Goal: Information Seeking & Learning: Check status

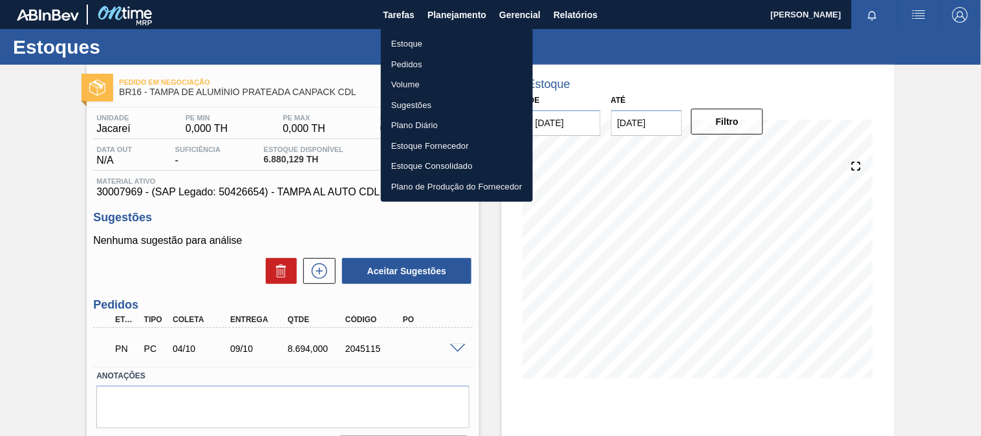
click at [419, 36] on li "Estoque" at bounding box center [457, 44] width 152 height 21
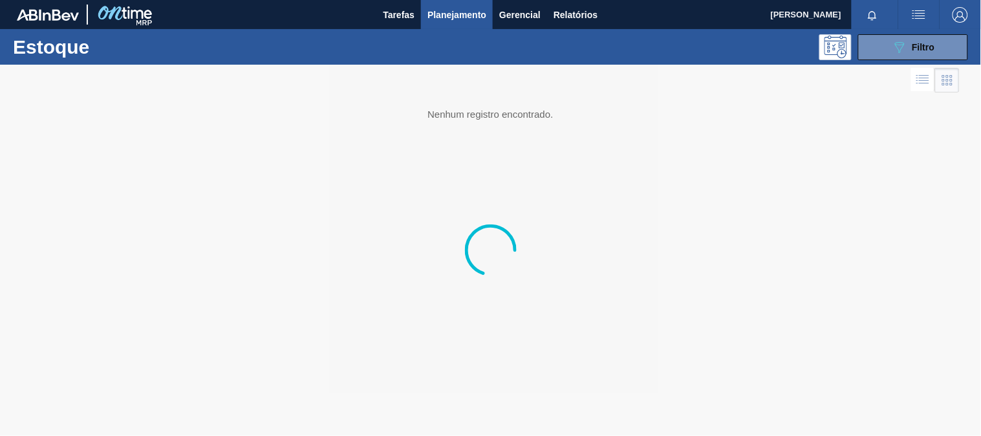
click at [899, 61] on div "Estoque 089F7B8B-B2A5-4AFE-B5C0-19BA573D28AC Filtro" at bounding box center [490, 47] width 981 height 36
click at [886, 52] on button "089F7B8B-B2A5-4AFE-B5C0-19BA573D28AC Filtro" at bounding box center [913, 47] width 110 height 26
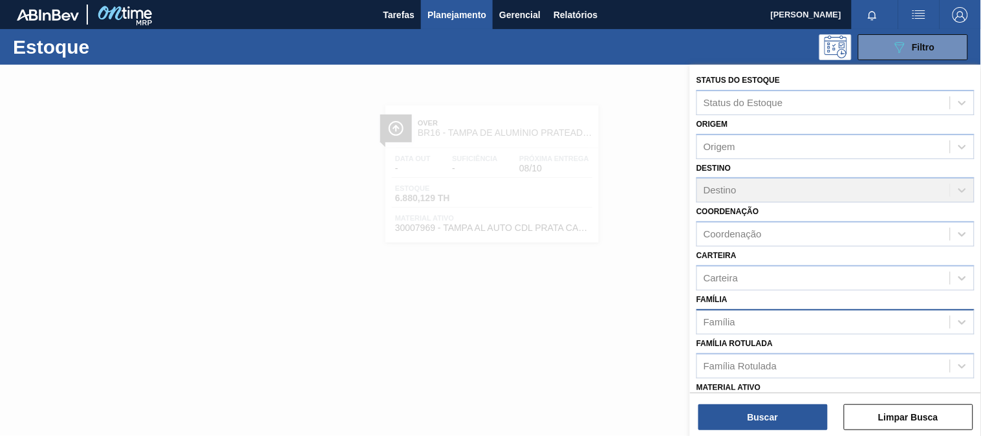
scroll to position [72, 0]
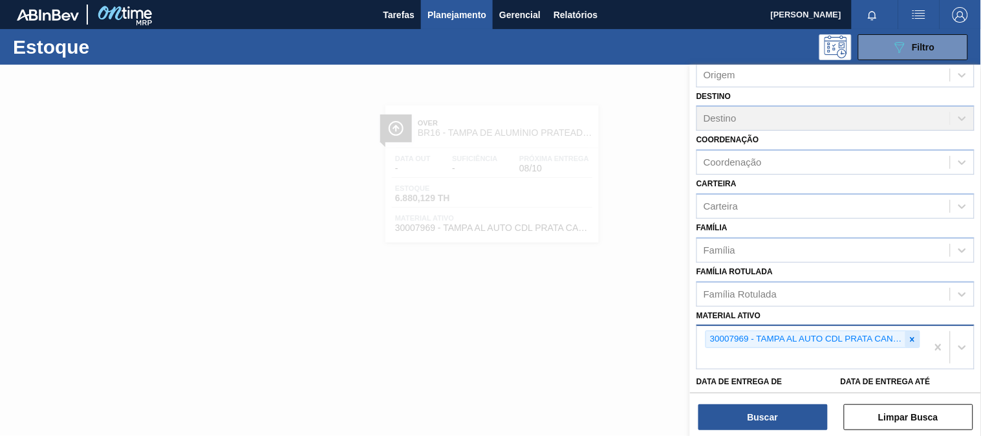
click at [911, 337] on icon at bounding box center [913, 339] width 5 height 5
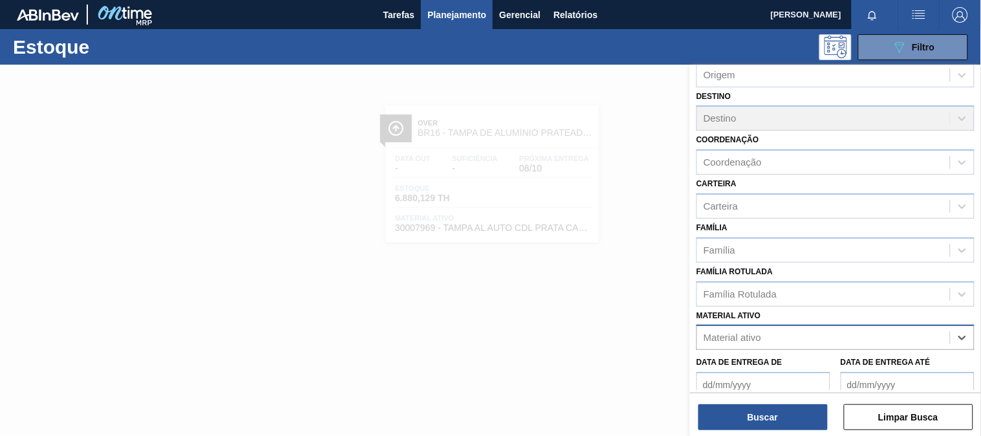
paste ativo "30012510"
type ativo "30012510"
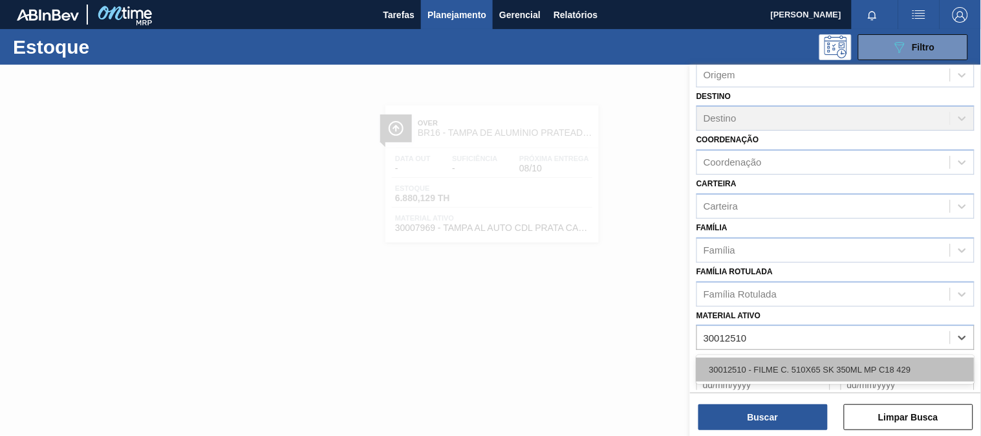
click at [829, 358] on div "30012510 - FILME C. 510X65 SK 350ML MP C18 429" at bounding box center [836, 370] width 278 height 24
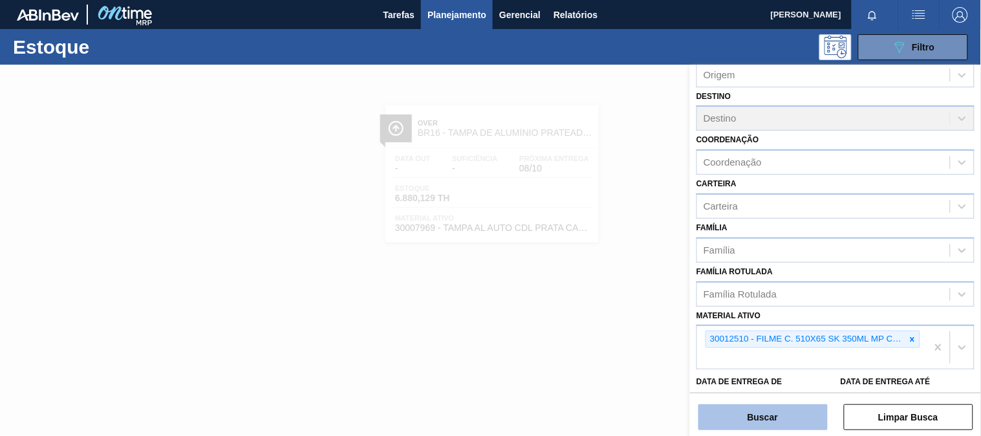
click at [796, 405] on button "Buscar" at bounding box center [763, 417] width 129 height 26
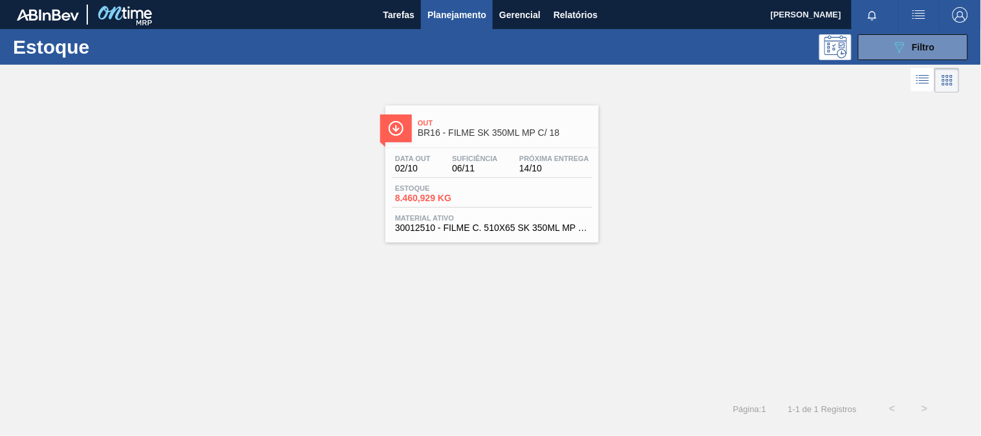
click at [579, 194] on div "Estoque 8.460,929 KG" at bounding box center [492, 195] width 201 height 23
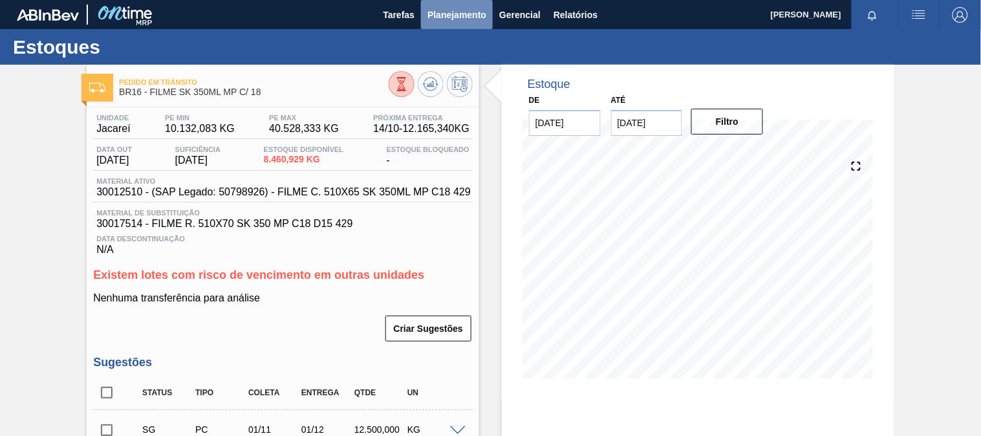
click at [433, 14] on span "Planejamento" at bounding box center [457, 15] width 59 height 16
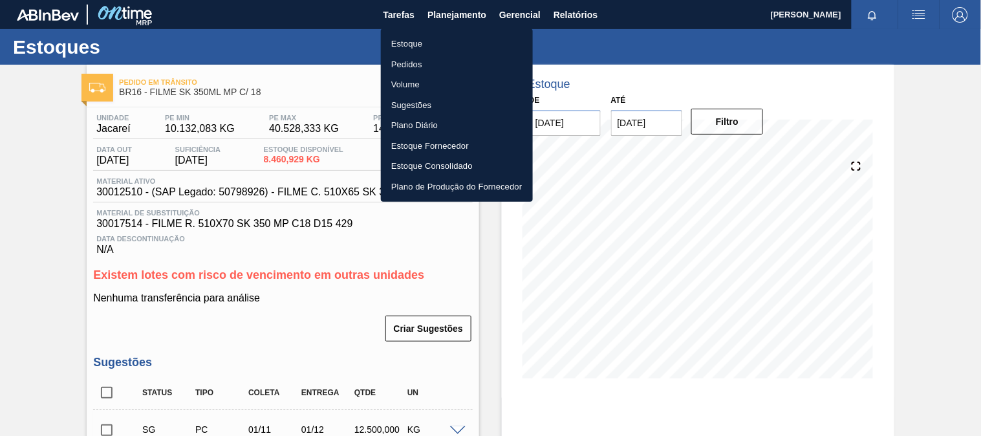
drag, startPoint x: 410, startPoint y: 41, endPoint x: 541, endPoint y: 55, distance: 131.4
click at [411, 41] on li "Estoque" at bounding box center [457, 44] width 152 height 21
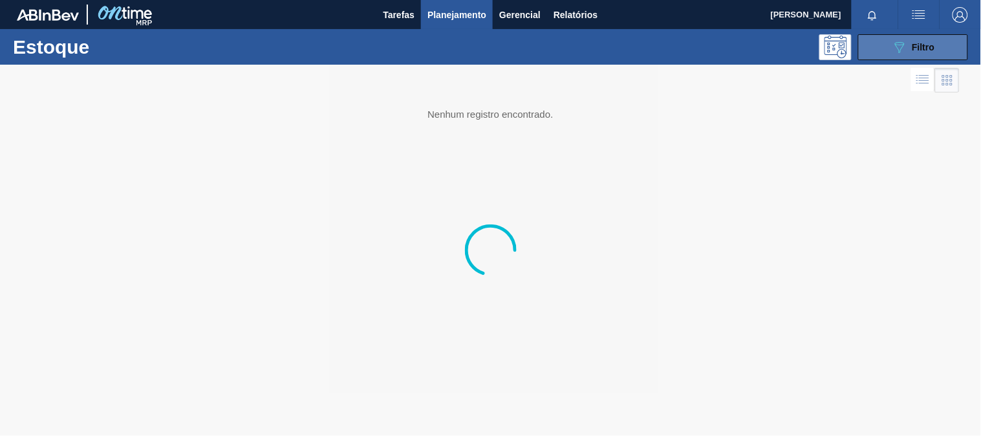
click at [897, 46] on icon at bounding box center [900, 47] width 10 height 11
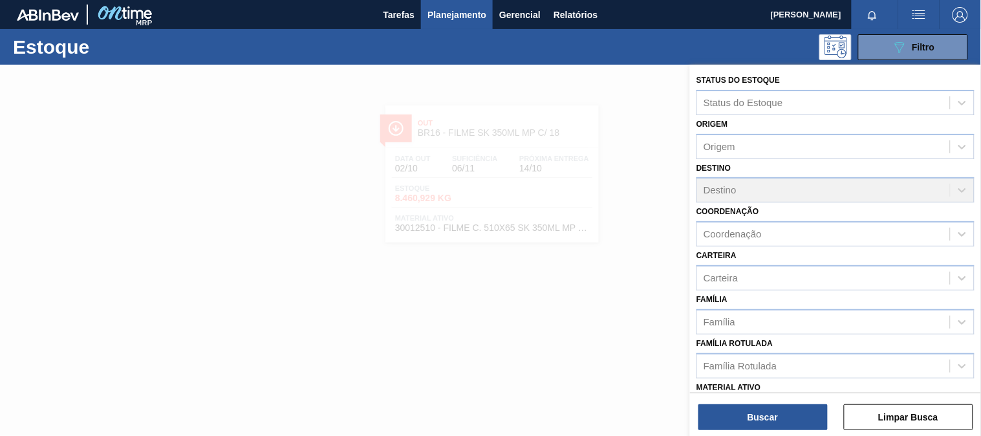
scroll to position [72, 0]
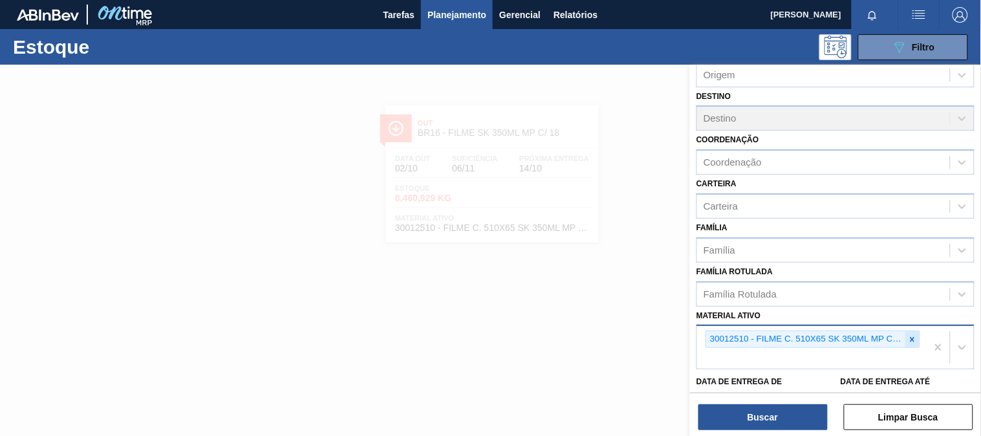
click at [908, 337] on icon at bounding box center [912, 339] width 9 height 9
paste ativo "30034180"
type ativo "30034180"
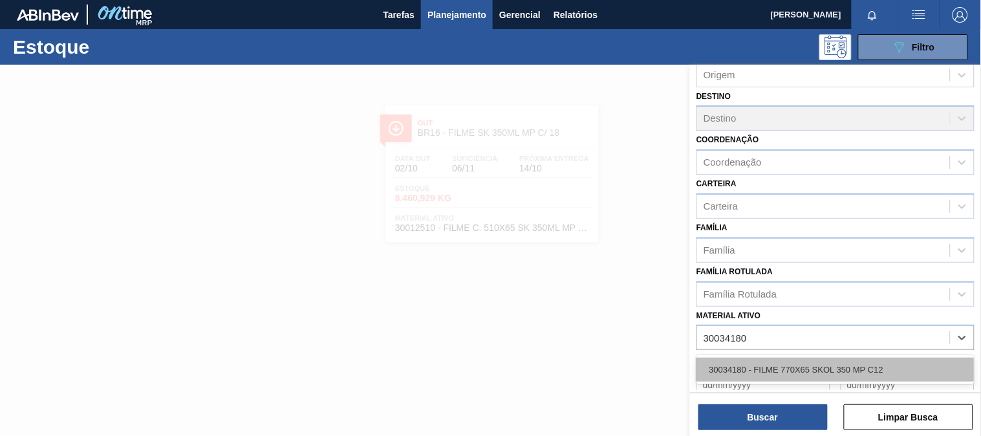
click at [800, 367] on div "30034180 - FILME 770X65 SKOL 350 MP C12" at bounding box center [836, 370] width 278 height 24
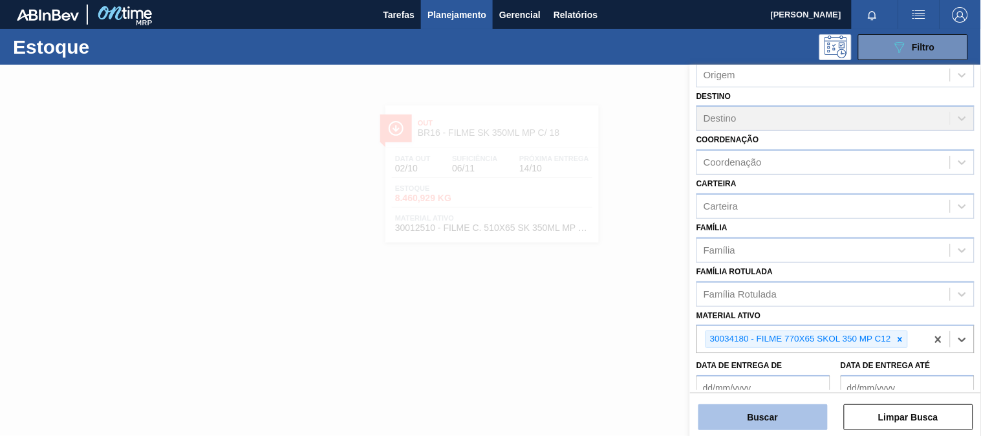
click at [756, 427] on button "Buscar" at bounding box center [763, 417] width 129 height 26
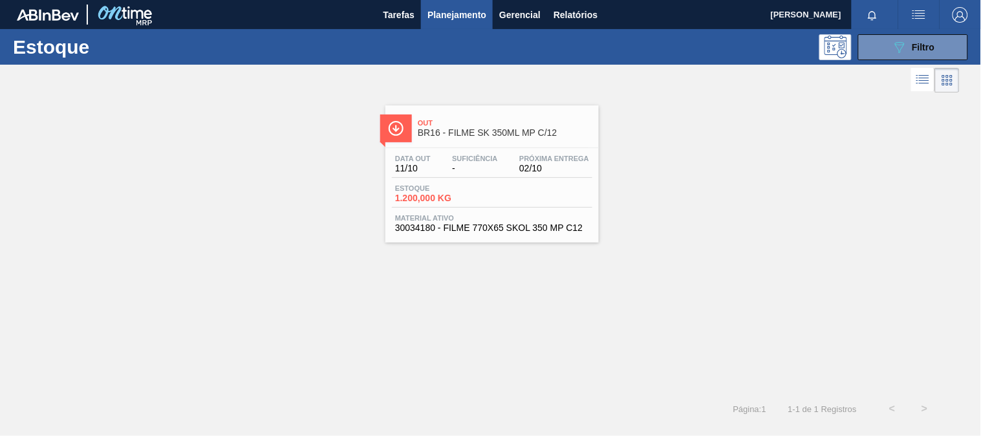
click at [928, 61] on div "Estoque 089F7B8B-B2A5-4AFE-B5C0-19BA573D28AC Filtro" at bounding box center [490, 47] width 981 height 36
click at [531, 206] on div "Estoque 1.200,000 KG" at bounding box center [492, 195] width 201 height 23
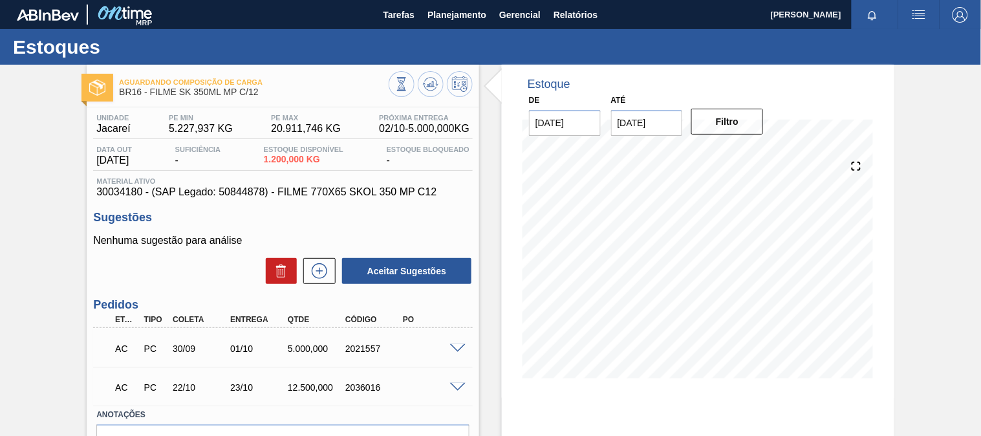
scroll to position [72, 0]
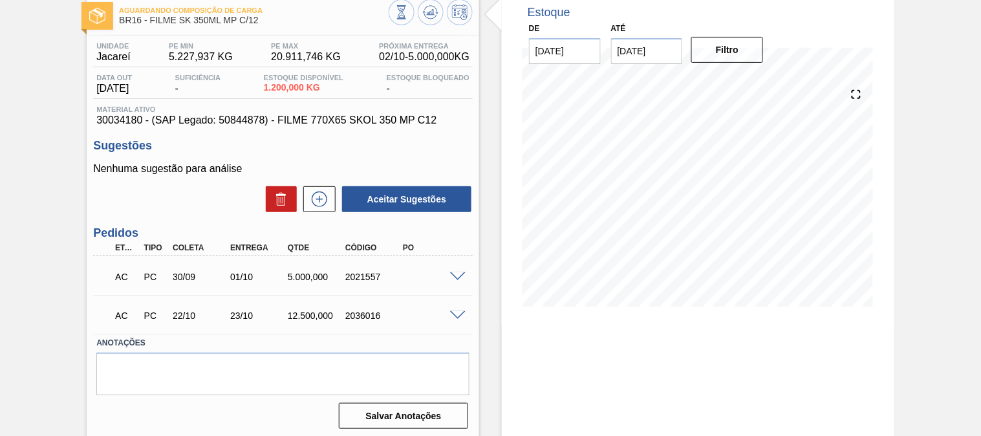
click at [318, 307] on div "AC PC 22/10 23/10 12.500,000 2036016" at bounding box center [279, 314] width 345 height 26
copy div "12.500,000"
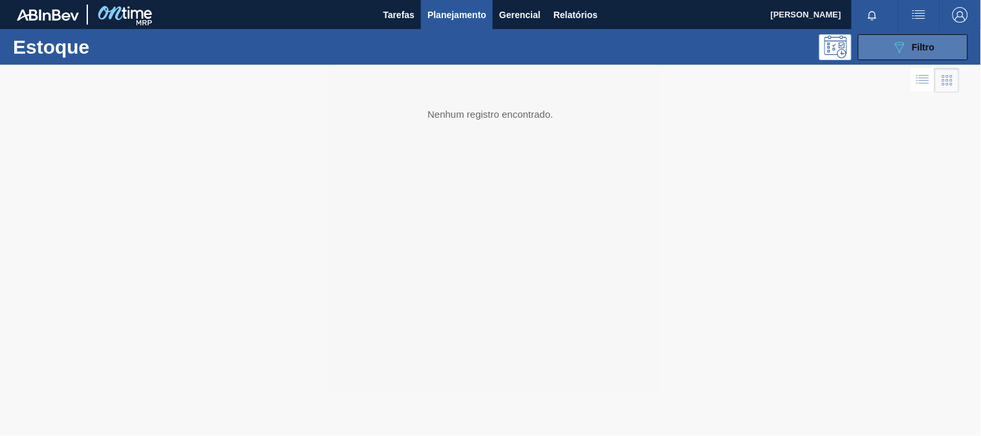
click at [872, 45] on button "089F7B8B-B2A5-4AFE-B5C0-19BA573D28AC Filtro" at bounding box center [913, 47] width 110 height 26
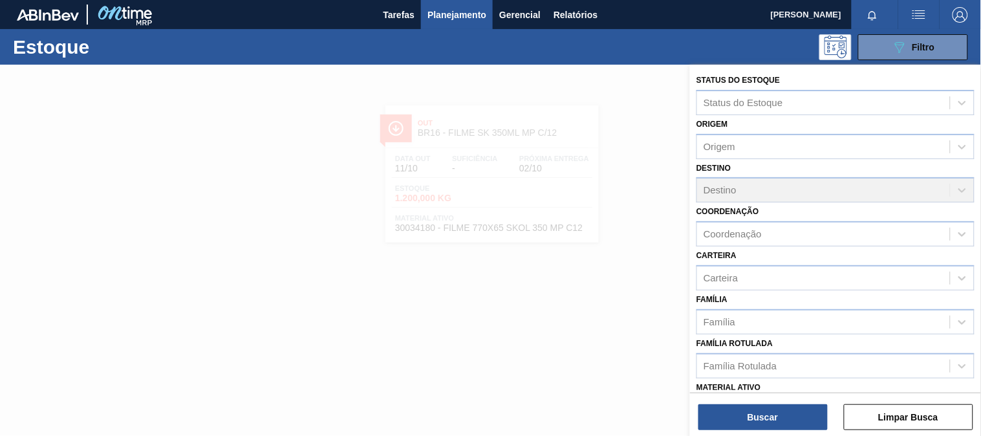
scroll to position [72, 0]
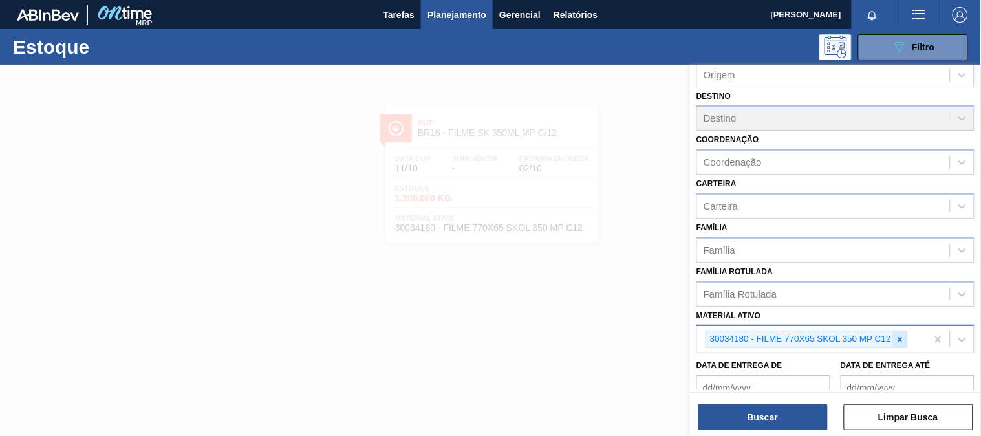
click at [903, 336] on icon at bounding box center [900, 339] width 9 height 9
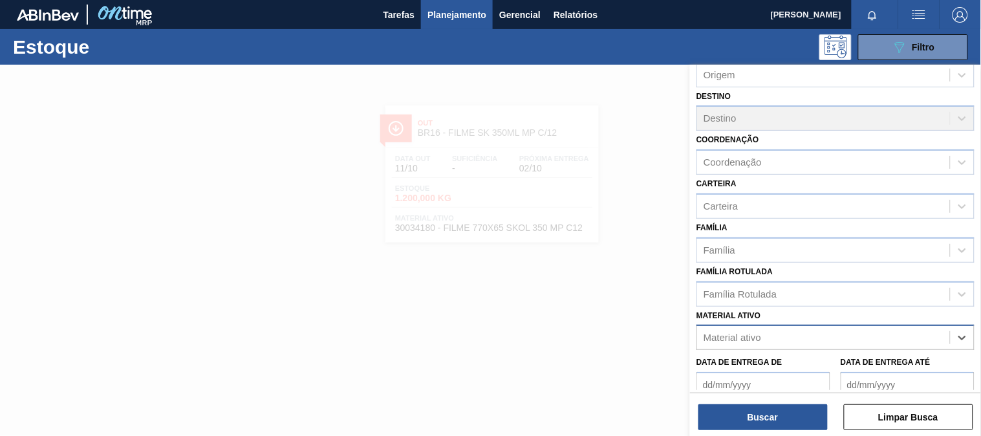
paste ativo "30033730"
type ativo "30033730"
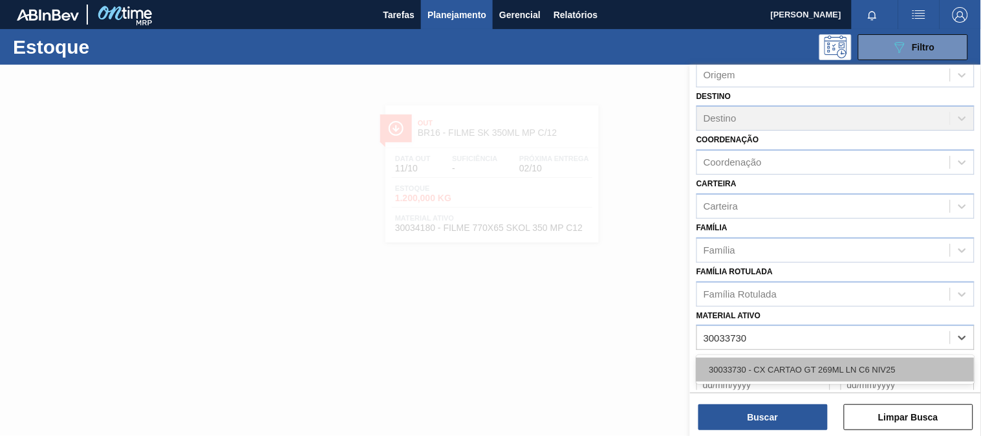
click at [817, 358] on div "30033730 - CX CARTAO GT 269ML LN C6 NIV25" at bounding box center [836, 370] width 278 height 24
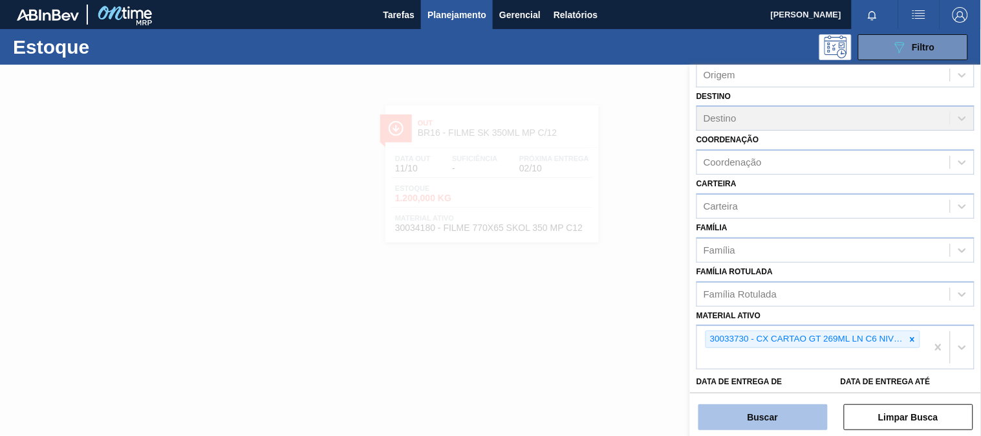
click at [746, 415] on button "Buscar" at bounding box center [763, 417] width 129 height 26
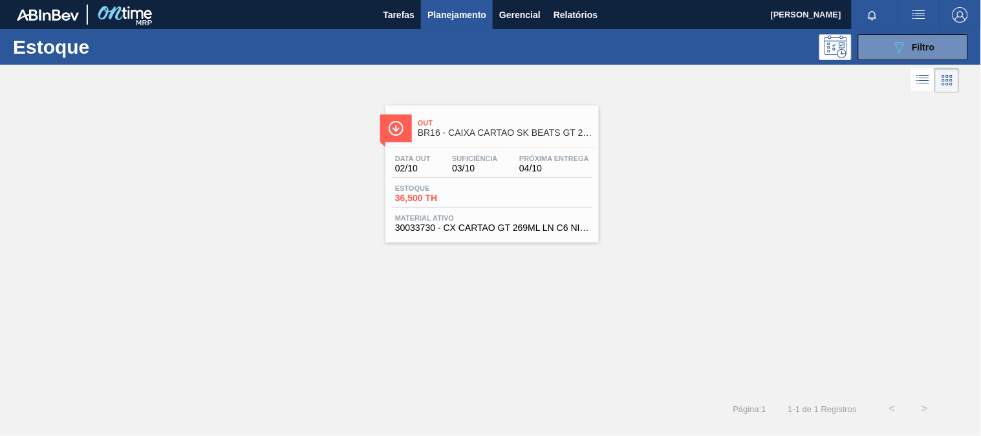
click at [561, 158] on span "Próxima Entrega" at bounding box center [554, 159] width 70 height 8
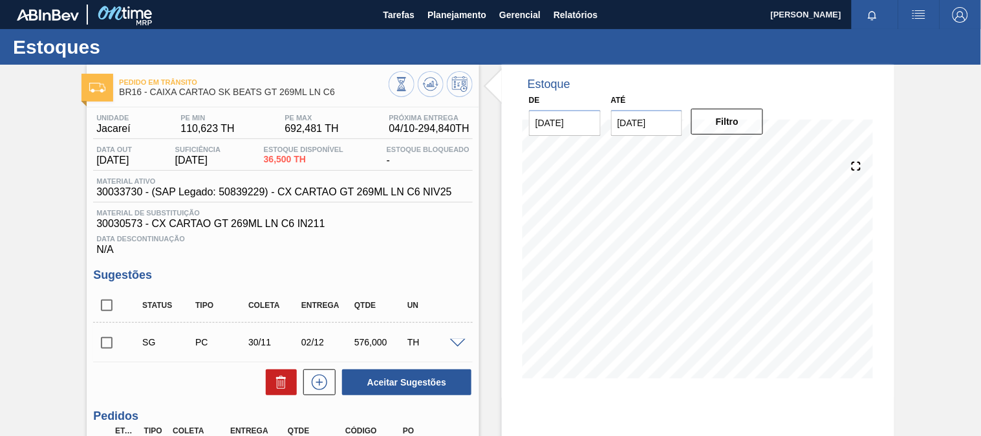
scroll to position [144, 0]
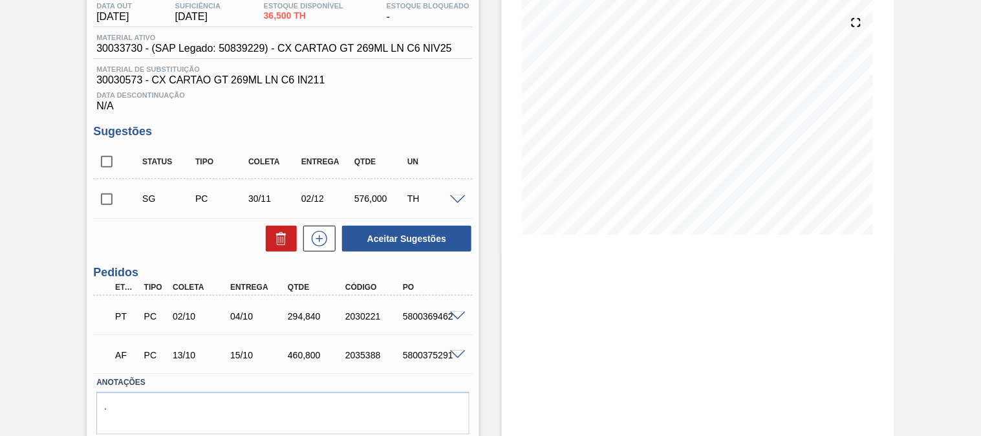
click at [423, 353] on div "5800375291" at bounding box center [431, 355] width 63 height 10
drag, startPoint x: 423, startPoint y: 353, endPoint x: 426, endPoint y: 339, distance: 14.5
click at [424, 351] on div "5800375291" at bounding box center [431, 355] width 63 height 10
copy div "5800375291"
click at [450, 312] on span at bounding box center [458, 317] width 16 height 10
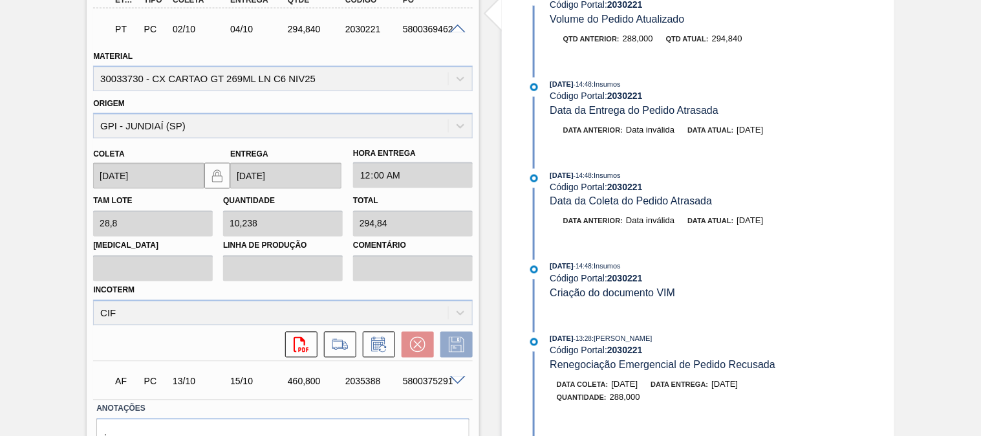
scroll to position [499, 0]
